Goal: Navigation & Orientation: Find specific page/section

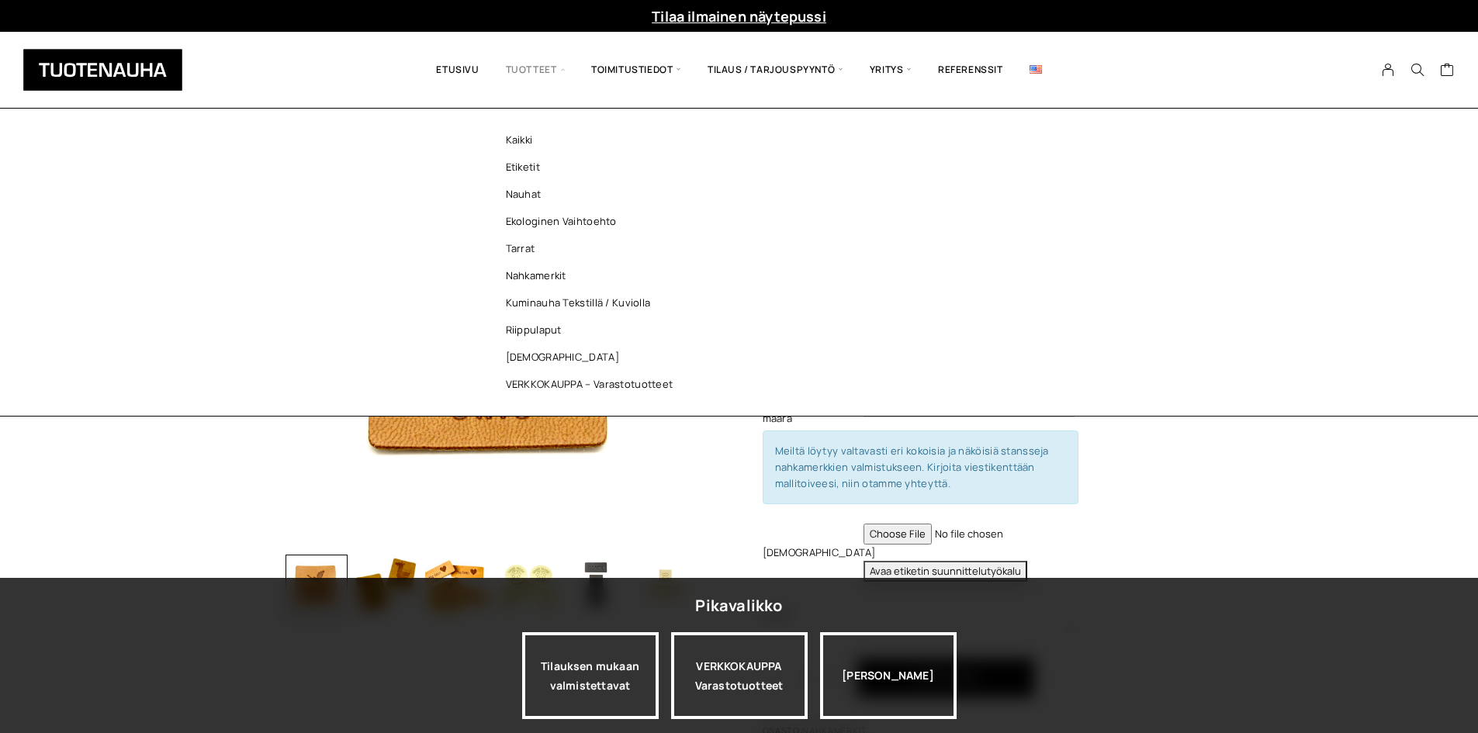
drag, startPoint x: 417, startPoint y: 65, endPoint x: 506, endPoint y: 60, distance: 89.4
click at [417, 65] on div "Etusivu Tuotteet Kaikki Etiketit Nauhat Ekologinen vaihtoehto Tarrat Nahkamerki…" at bounding box center [738, 70] width 1431 height 76
click at [506, 59] on span "Tuotteet" at bounding box center [535, 69] width 85 height 53
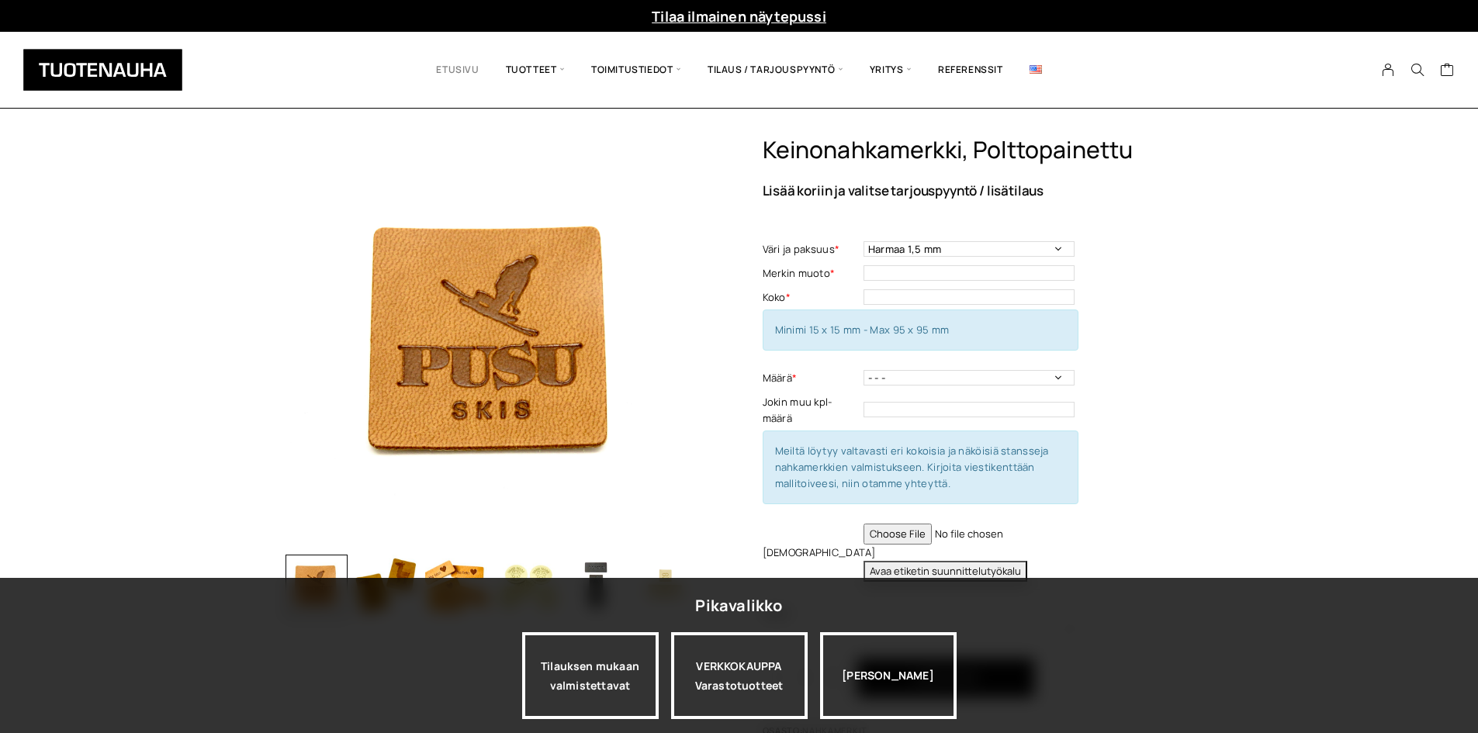
click at [467, 67] on link "Etusivu" at bounding box center [457, 69] width 69 height 53
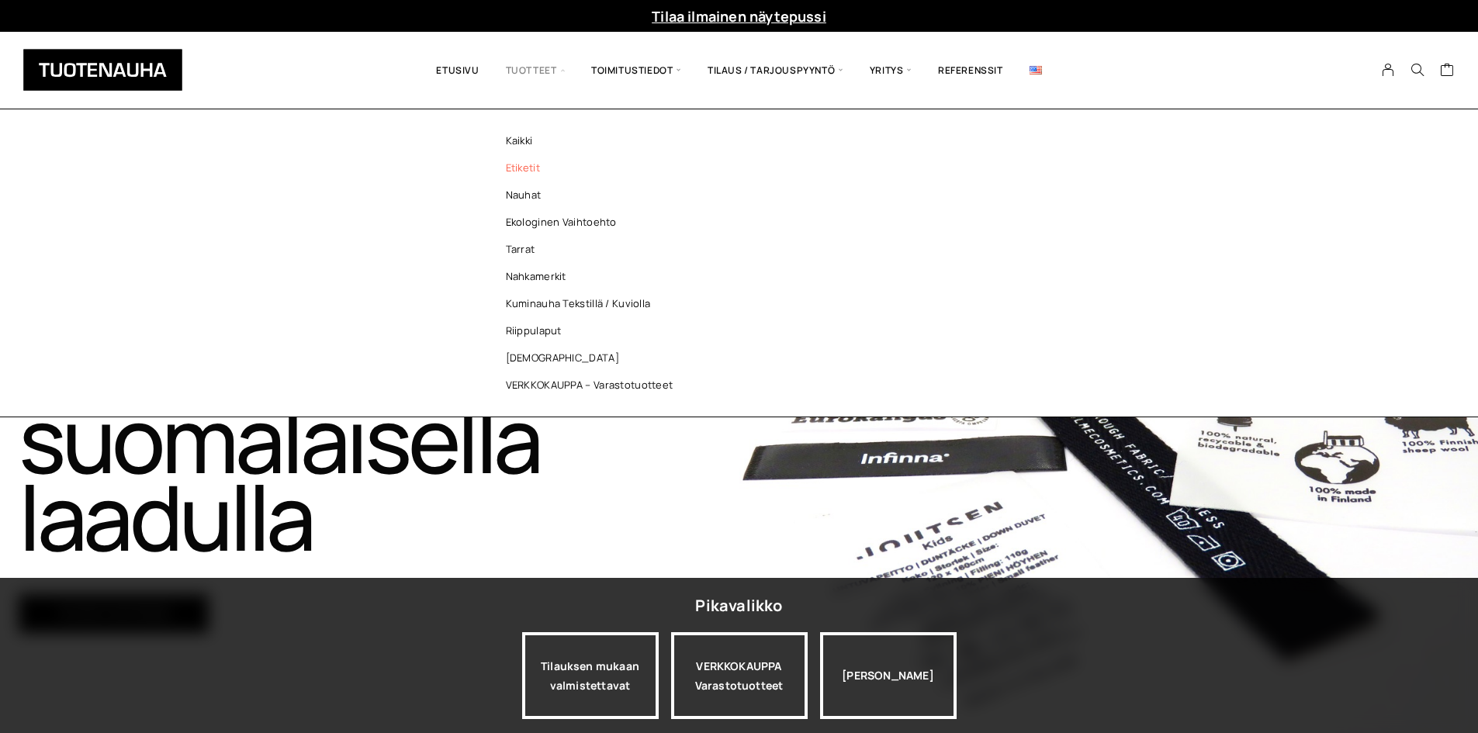
click at [541, 171] on link "Etiketit" at bounding box center [593, 167] width 225 height 27
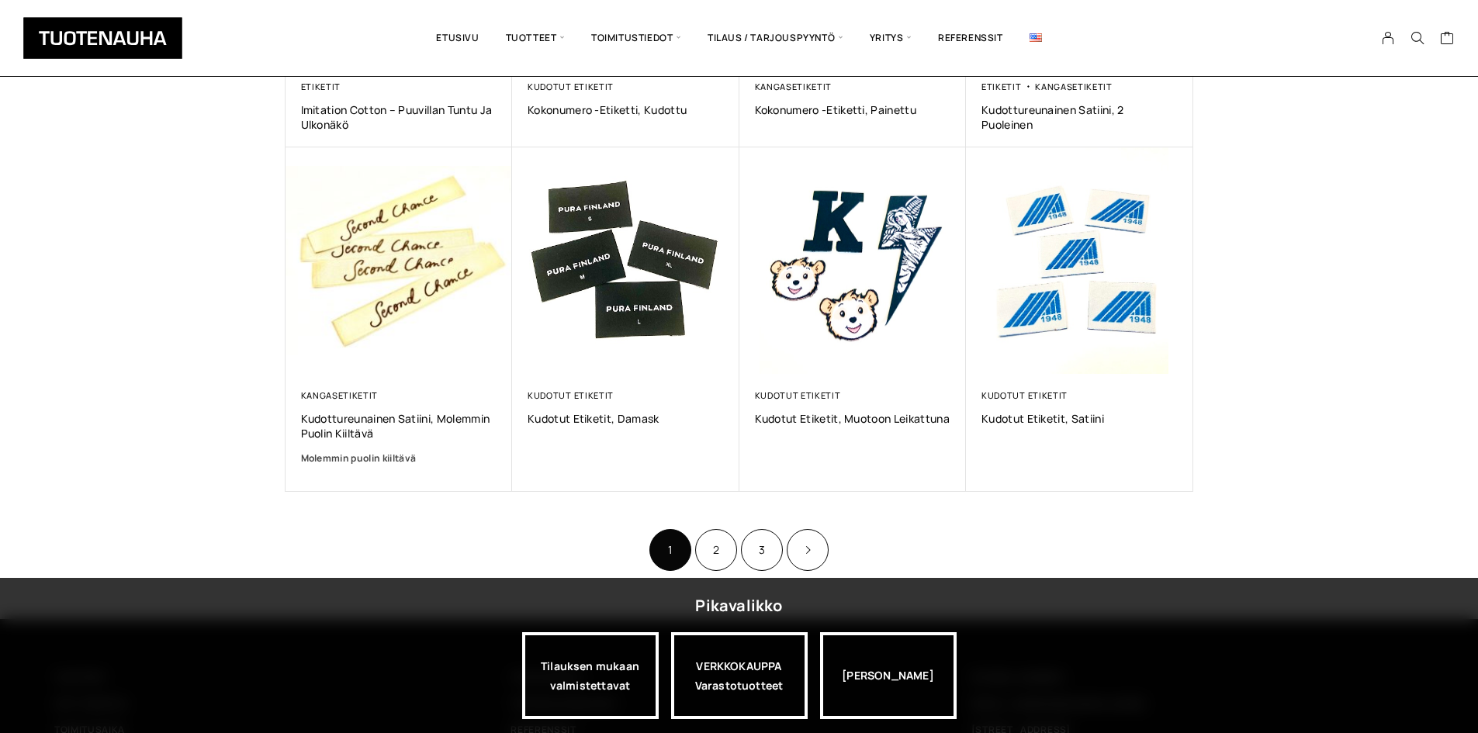
scroll to position [1017, 0]
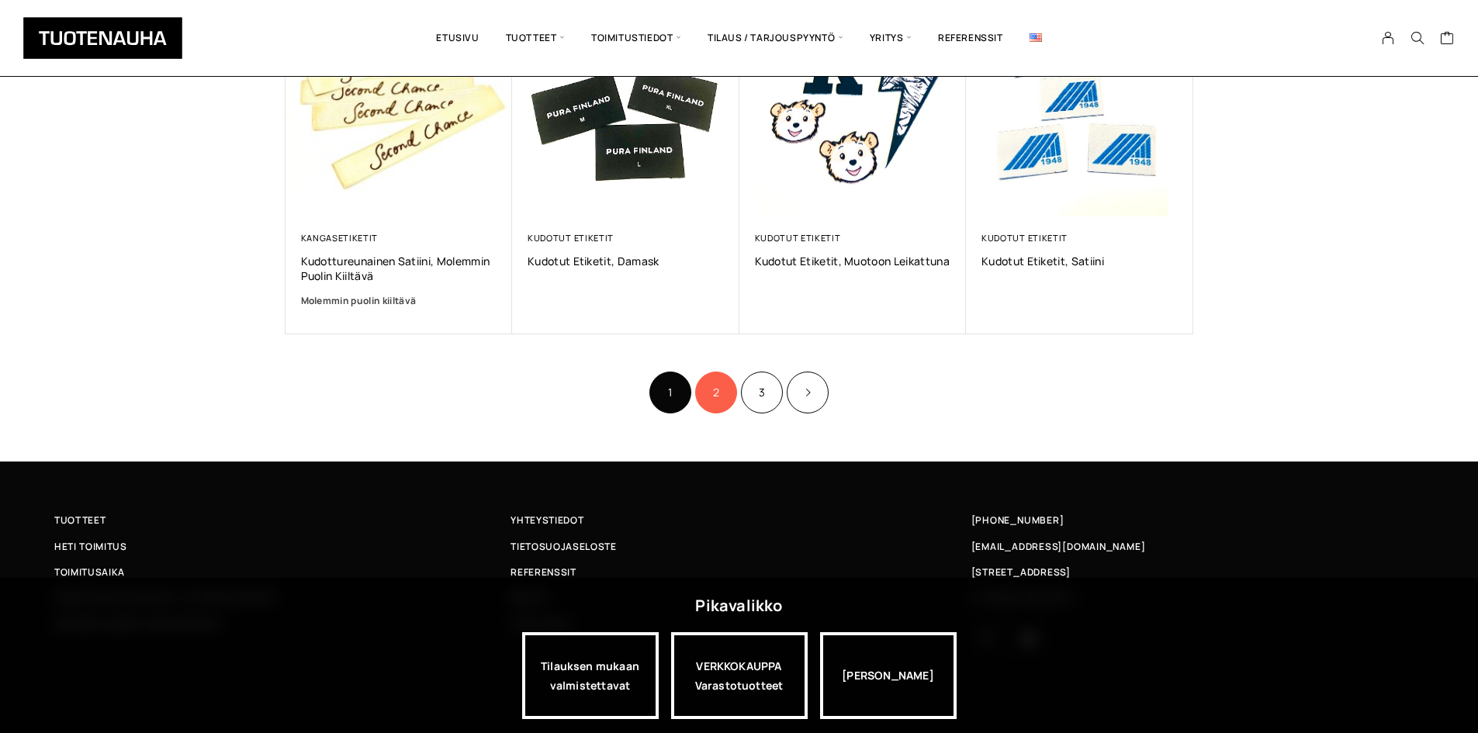
click at [715, 398] on link "2" at bounding box center [716, 393] width 42 height 42
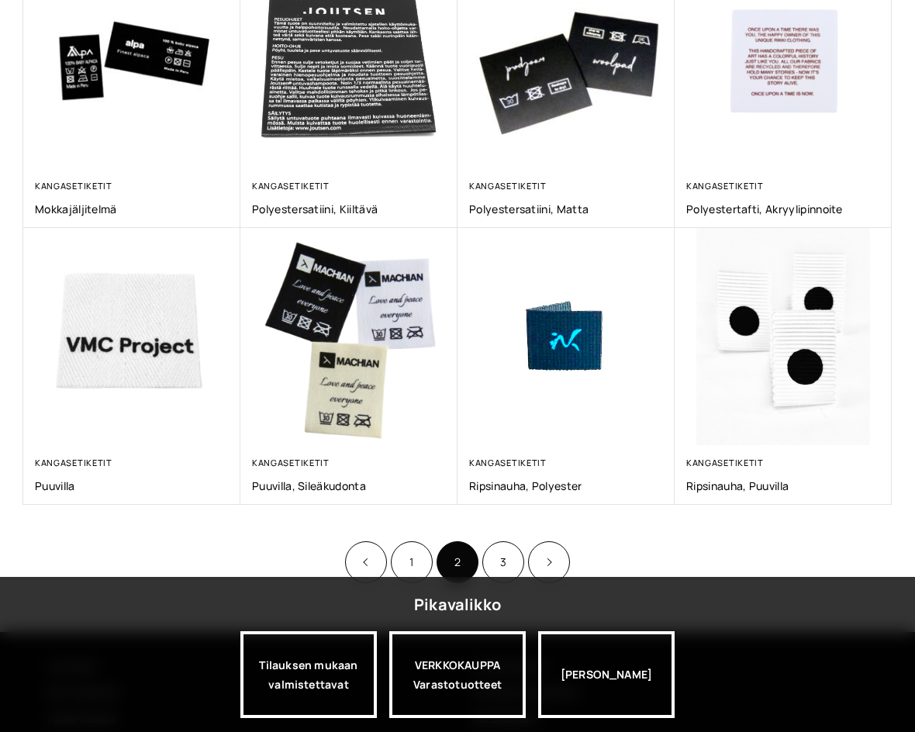
scroll to position [683, 0]
